Goal: Task Accomplishment & Management: Complete application form

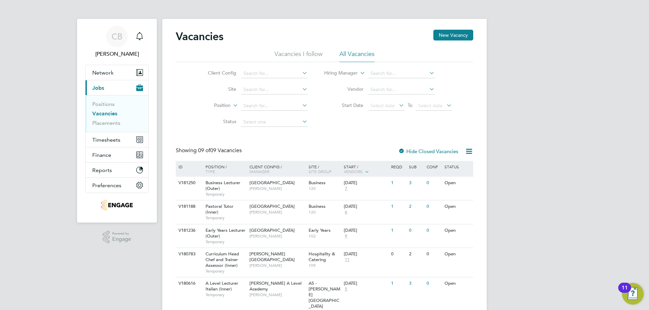
scroll to position [68, 0]
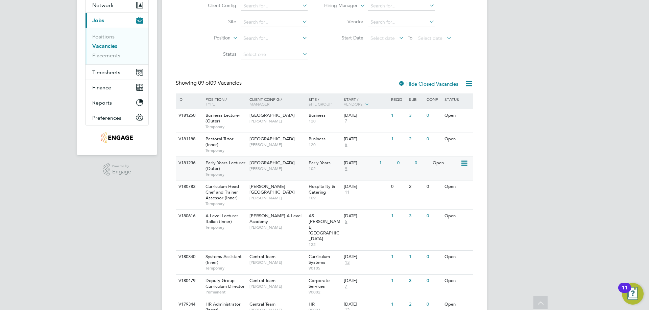
click at [260, 164] on span "[GEOGRAPHIC_DATA]" at bounding box center [271, 163] width 45 height 6
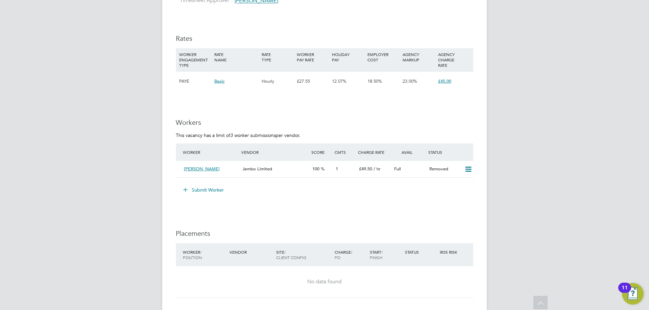
scroll to position [1115, 0]
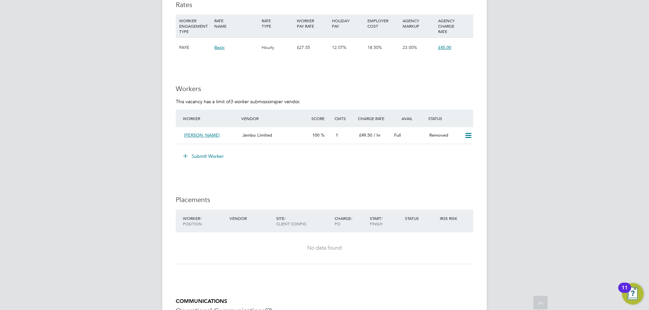
click at [197, 152] on button "Submit Worker" at bounding box center [203, 156] width 51 height 11
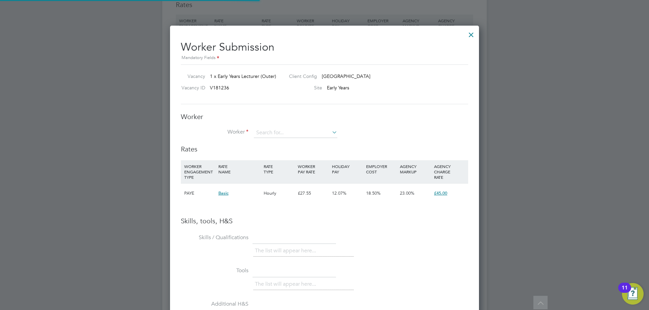
scroll to position [427, 309]
click at [282, 135] on input at bounding box center [295, 133] width 83 height 10
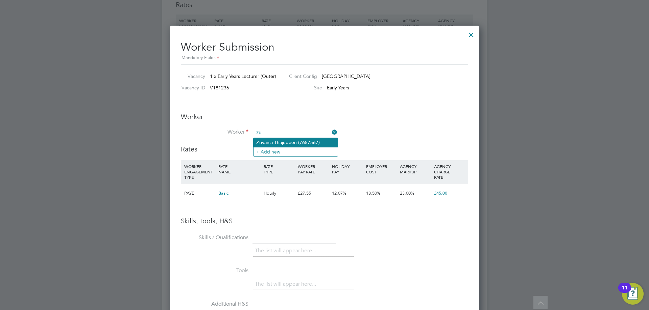
click at [291, 143] on li "Zu vairia Thajudeen (7657567)" at bounding box center [295, 142] width 84 height 9
type input "Zuvairia Thajudeen (7657567)"
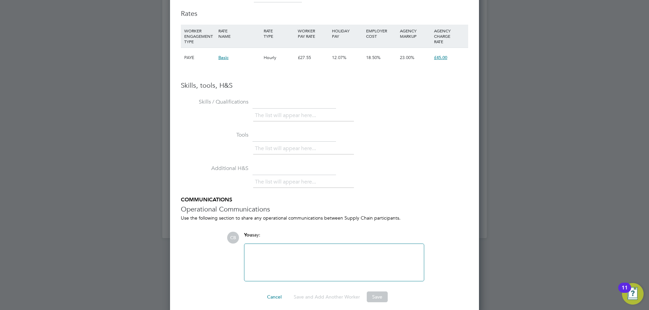
scroll to position [1238, 0]
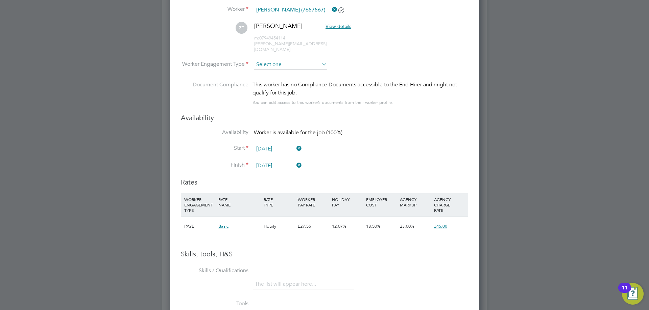
click at [305, 60] on input at bounding box center [290, 65] width 73 height 10
click at [283, 66] on li "Contract" at bounding box center [290, 68] width 74 height 9
type input "Contract"
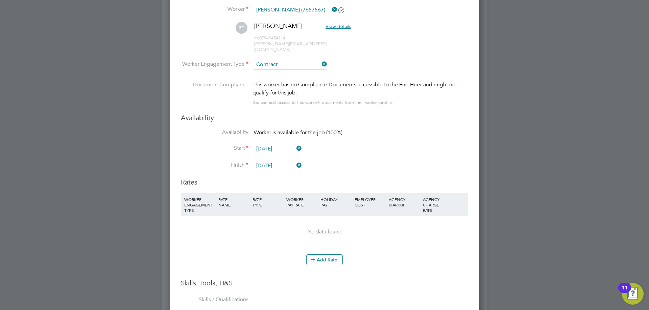
scroll to position [1271, 0]
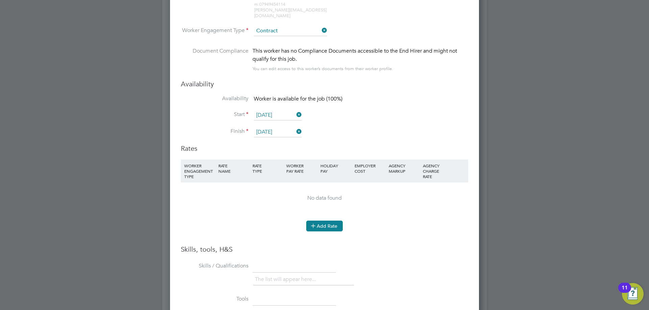
click at [316, 223] on icon at bounding box center [312, 225] width 5 height 5
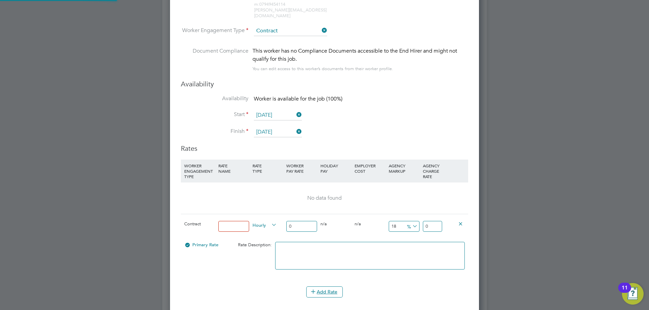
scroll to position [641, 309]
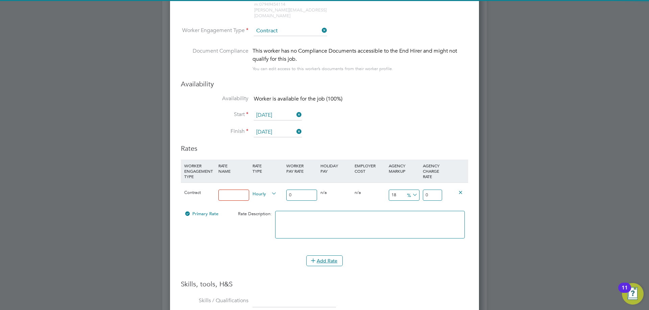
click at [232, 190] on input at bounding box center [233, 195] width 31 height 11
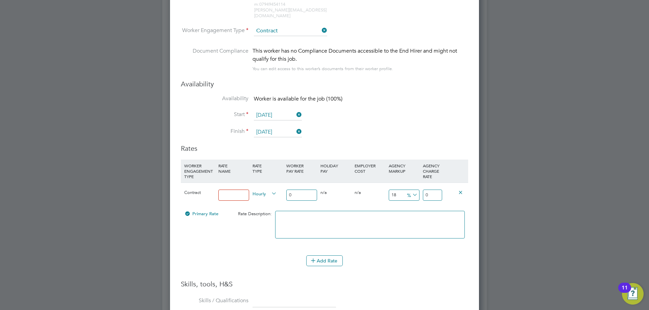
type input "Umbrella"
click at [293, 191] on input "0" at bounding box center [301, 195] width 31 height 11
click at [294, 190] on input "0" at bounding box center [301, 195] width 31 height 11
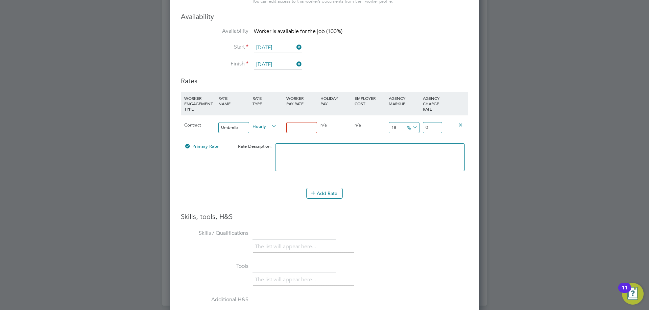
scroll to position [1470, 0]
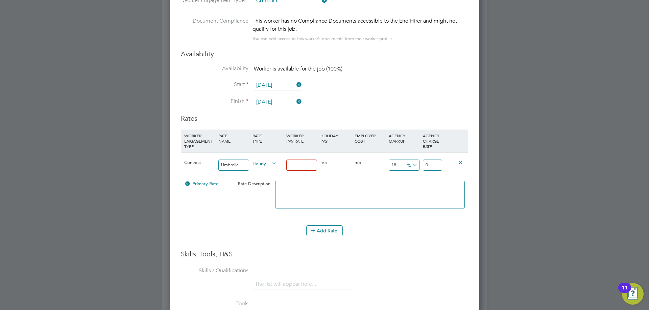
type input "0"
click at [286, 160] on input "0" at bounding box center [301, 165] width 31 height 11
click at [294, 160] on input "0" at bounding box center [301, 165] width 31 height 11
type input "3"
type input "3.54"
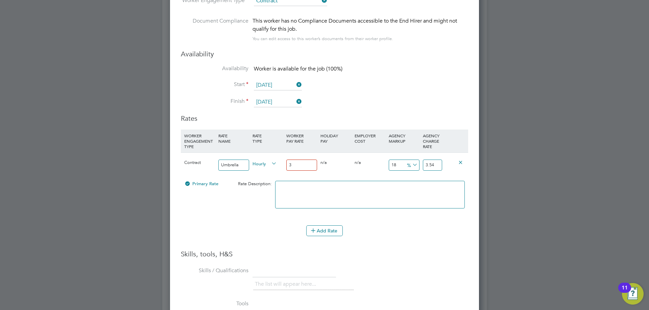
type input "36"
type input "42.48"
type input "36"
click at [437, 160] on input "42.48" at bounding box center [432, 165] width 19 height 11
click at [411, 160] on icon at bounding box center [411, 164] width 0 height 9
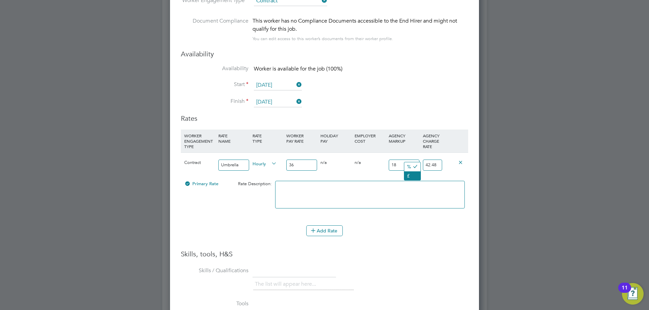
click at [411, 172] on li "£" at bounding box center [412, 176] width 16 height 9
click at [405, 161] on span "£" at bounding box center [411, 164] width 14 height 7
drag, startPoint x: 402, startPoint y: 158, endPoint x: 376, endPoint y: 158, distance: 26.0
click at [376, 158] on div "Contract Umbrella Hourly 36 0 n/a 0 n/a 18 6.48 £ 42.48" at bounding box center [324, 165] width 287 height 25
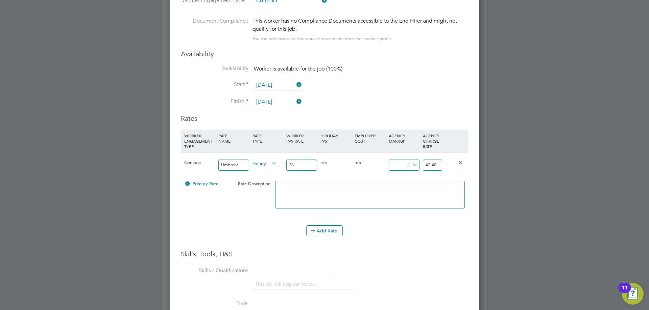
type input "1"
type input "37"
type input "12"
type input "48"
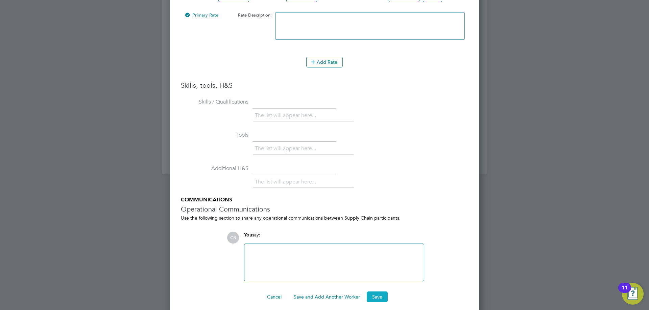
type input "12"
click at [380, 292] on button "Save" at bounding box center [377, 297] width 21 height 11
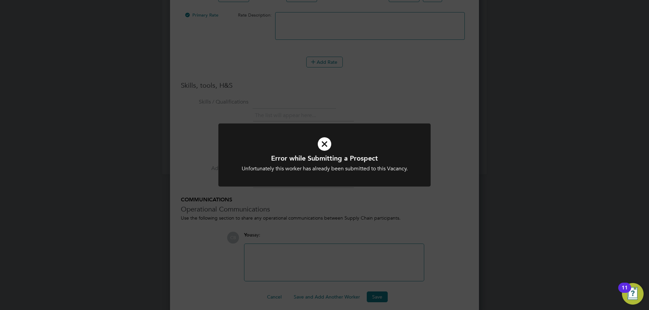
click at [321, 139] on icon at bounding box center [324, 144] width 176 height 26
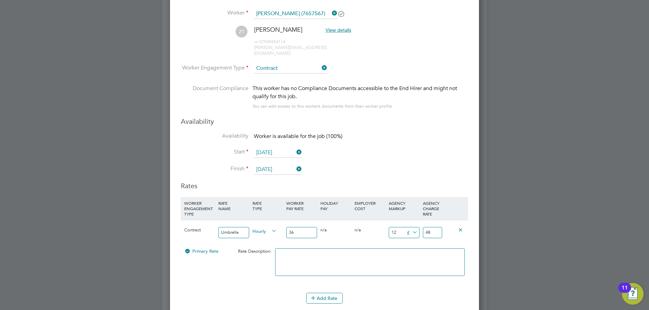
scroll to position [1031, 0]
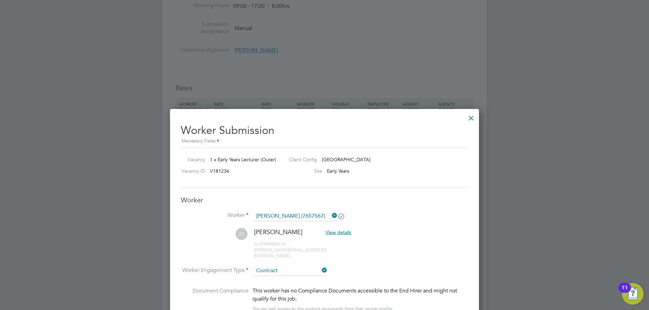
click at [475, 117] on div at bounding box center [471, 116] width 12 height 12
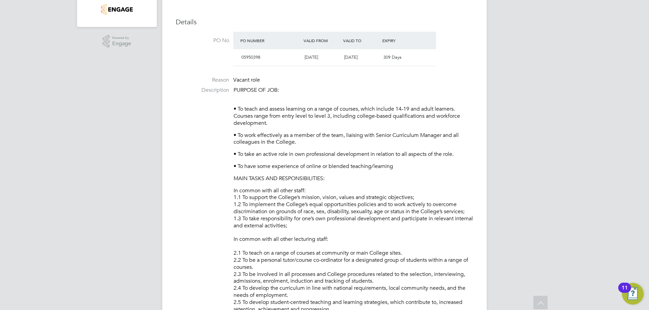
scroll to position [0, 0]
